Goal: Find contact information: Find contact information

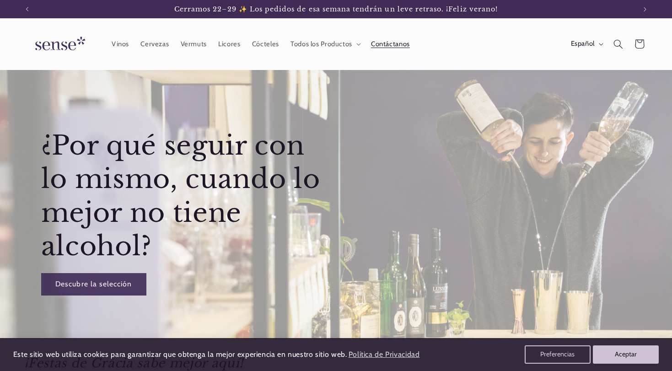
click at [387, 40] on span "Contáctanos" at bounding box center [390, 44] width 39 height 9
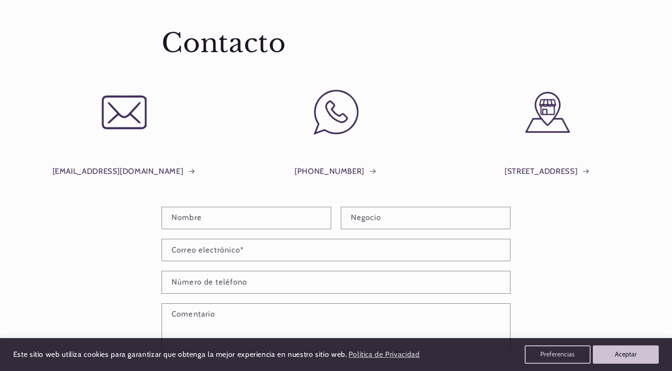
scroll to position [69, 0]
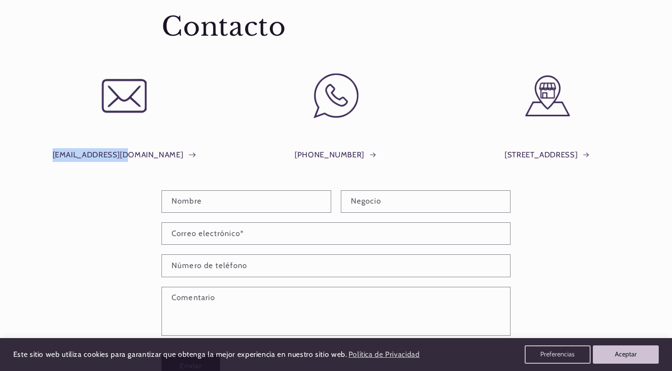
drag, startPoint x: 80, startPoint y: 152, endPoint x: 150, endPoint y: 159, distance: 69.8
click at [150, 159] on div "info@shopsense.eu" at bounding box center [124, 151] width 201 height 45
copy link "info@shopsense.eu"
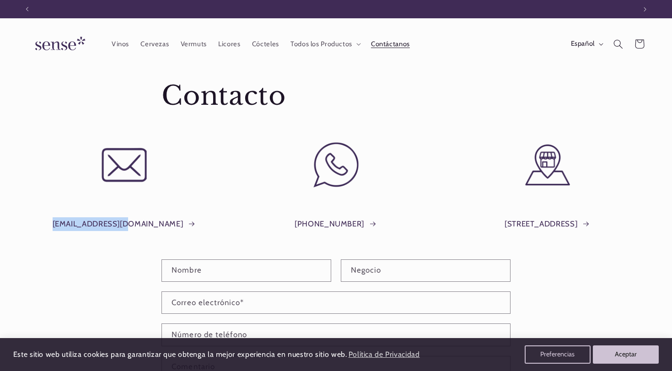
scroll to position [0, 0]
